Goal: Transaction & Acquisition: Purchase product/service

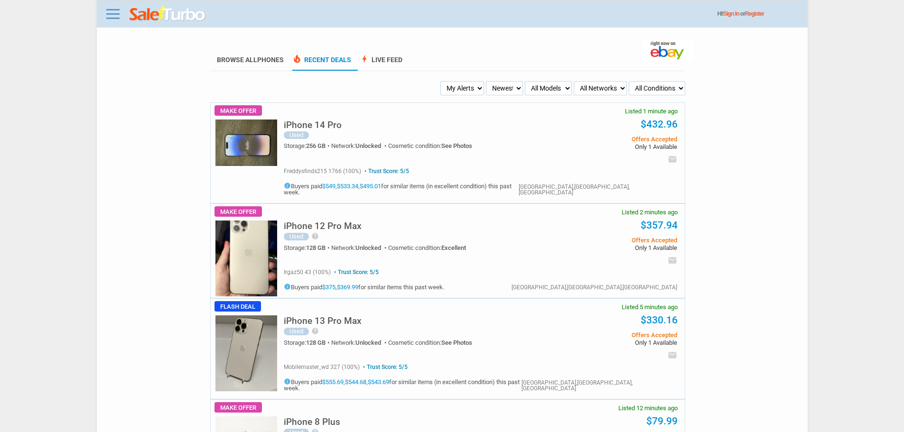
drag, startPoint x: 0, startPoint y: 0, endPoint x: 498, endPoint y: 76, distance: 503.4
click at [473, 83] on select "My Alerts All Deals BIN Only w/ Offers Only" at bounding box center [462, 88] width 44 height 14
select select "flash_bin"
click at [442, 82] on select "My Alerts All Deals BIN Only w/ Offers Only" at bounding box center [462, 88] width 44 height 14
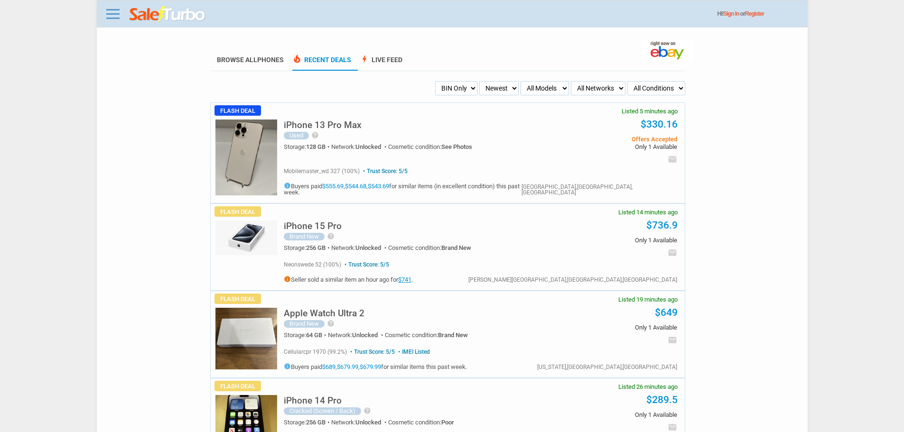
click at [237, 152] on img at bounding box center [246, 158] width 62 height 76
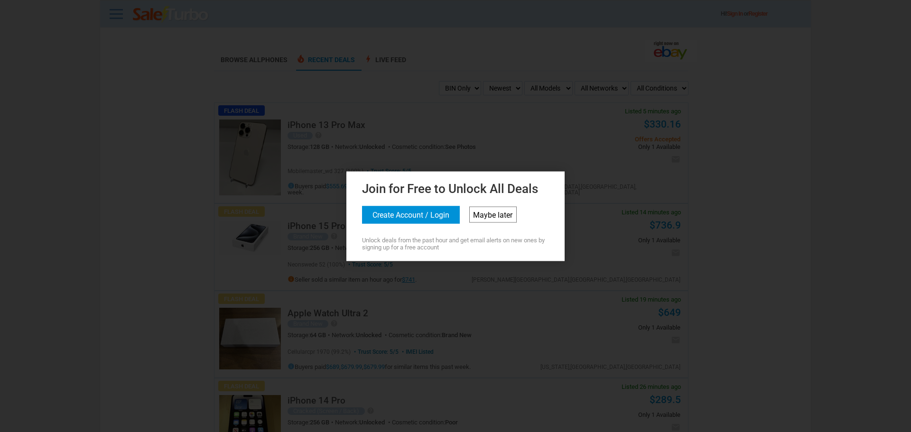
click at [493, 215] on link "Maybe later" at bounding box center [492, 214] width 47 height 16
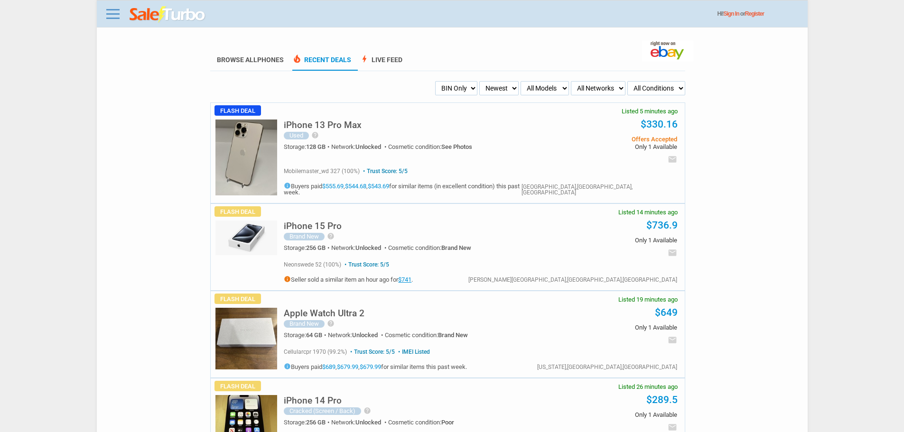
click at [463, 90] on select "My Alerts All Deals BIN Only w/ Offers Only" at bounding box center [456, 88] width 42 height 14
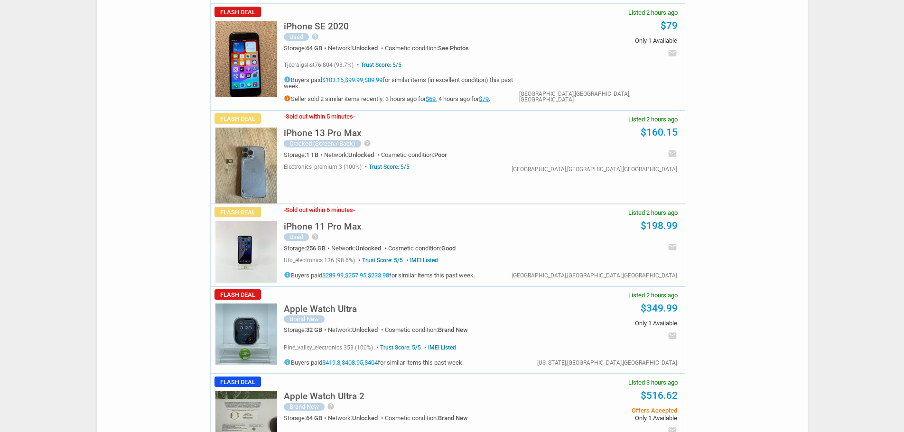
scroll to position [1517, 0]
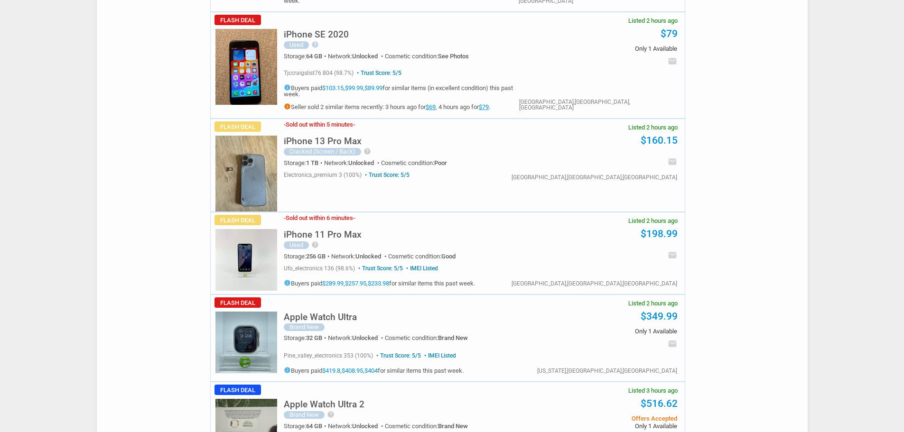
click at [247, 136] on img at bounding box center [246, 174] width 62 height 76
